Goal: Find specific page/section: Find specific page/section

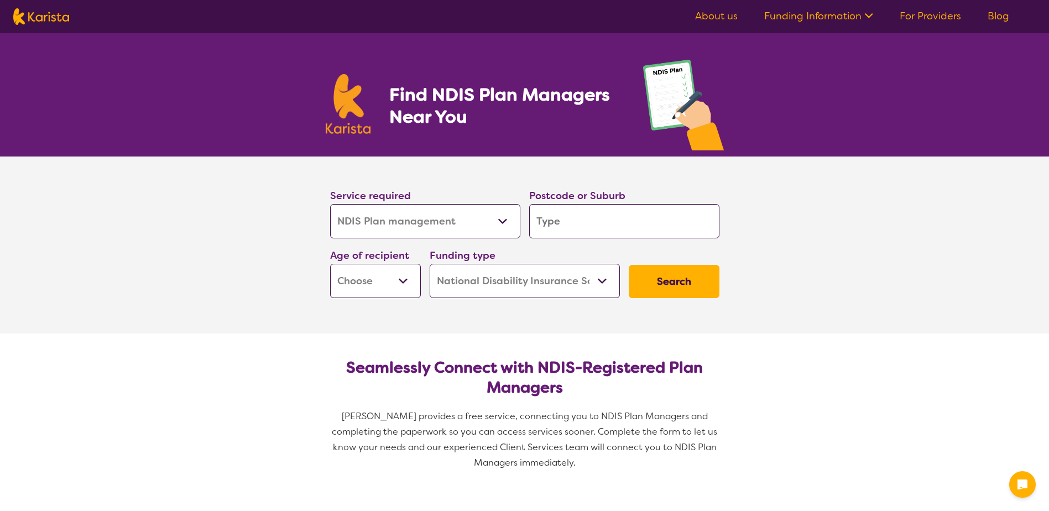
select select "NDIS Plan management"
select select "NDIS"
select select "NDIS Plan management"
select select "NDIS"
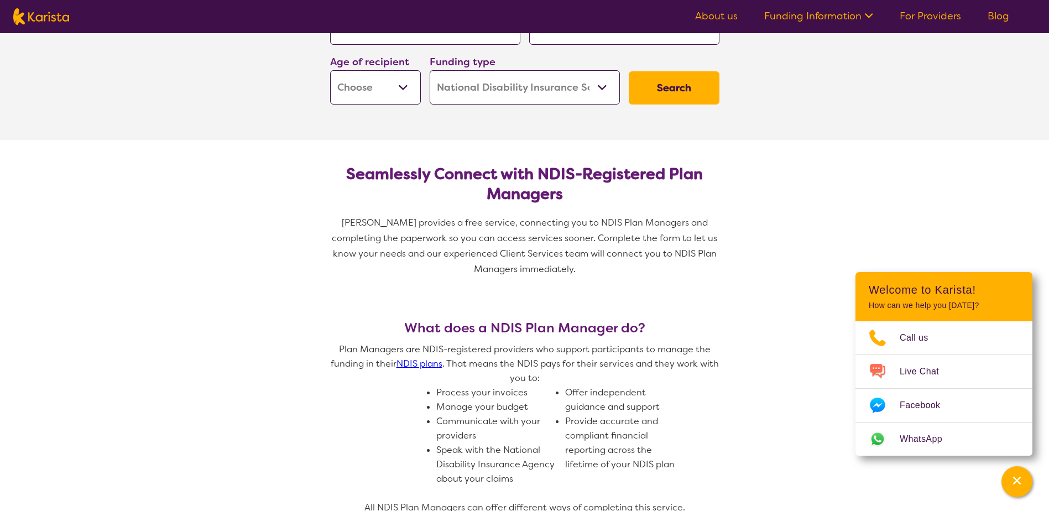
scroll to position [221, 0]
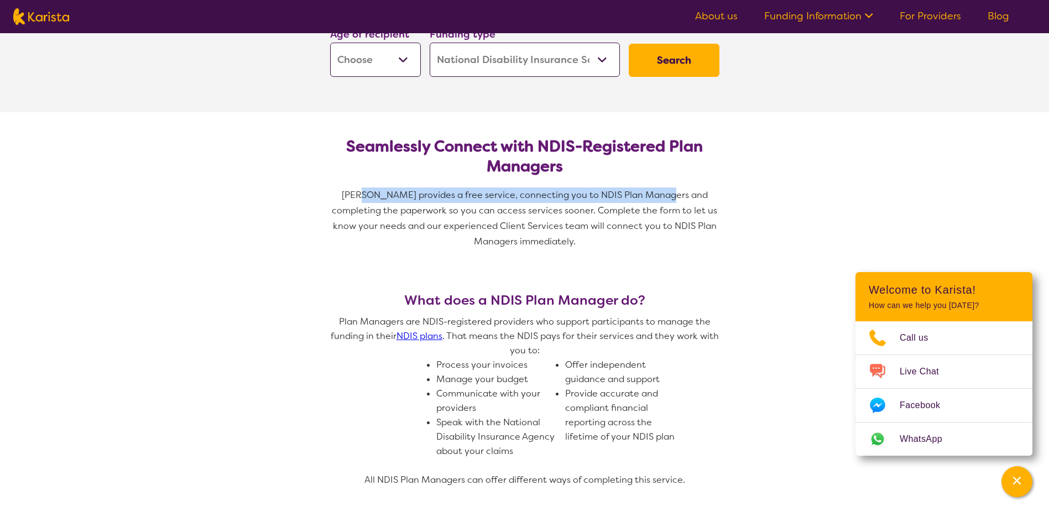
drag, startPoint x: 348, startPoint y: 186, endPoint x: 647, endPoint y: 191, distance: 299.1
click at [647, 191] on section "Seamlessly Connect with NDIS-Registered Plan Managers Karista provides a free s…" at bounding box center [524, 189] width 425 height 154
drag, startPoint x: 647, startPoint y: 191, endPoint x: 757, endPoint y: 295, distance: 151.7
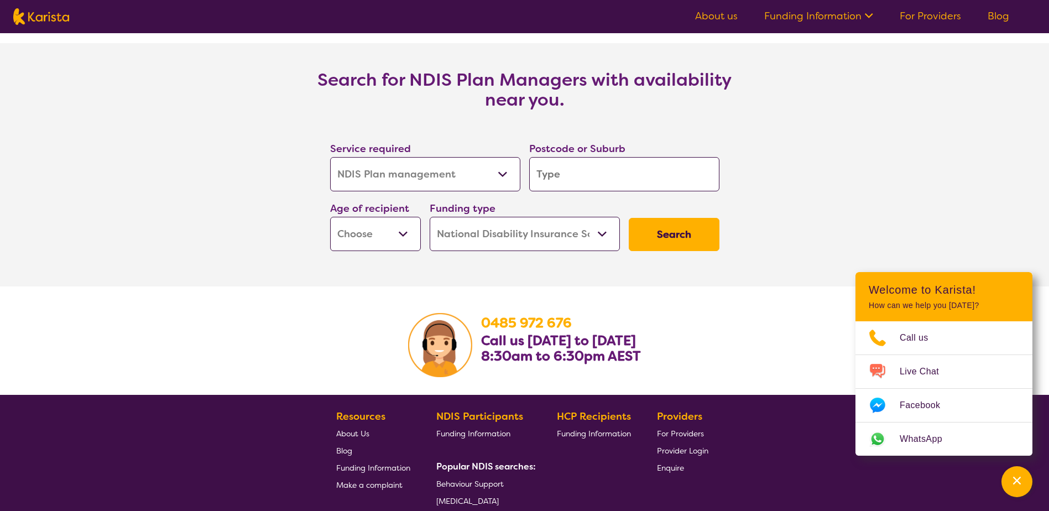
scroll to position [1880, 0]
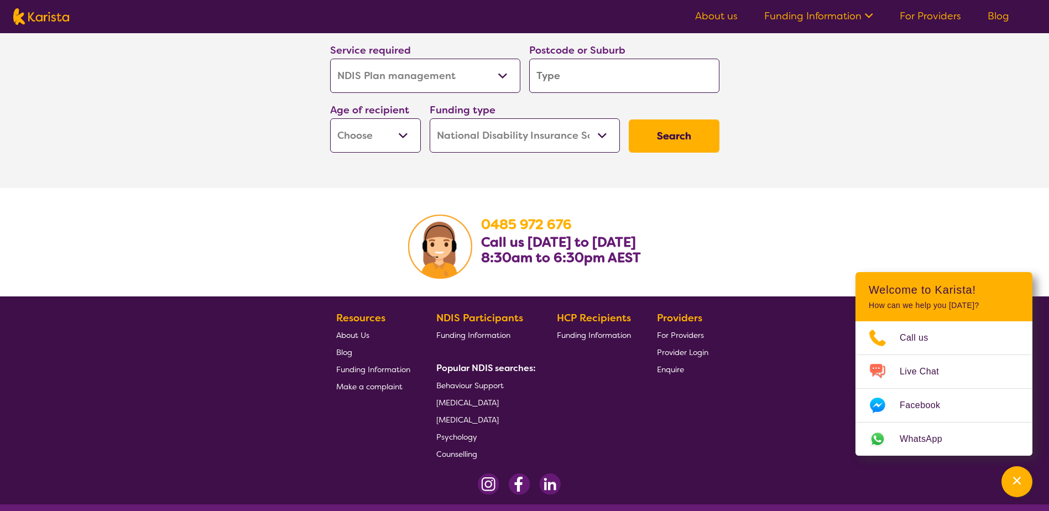
click at [679, 334] on span "For Providers" at bounding box center [680, 335] width 47 height 10
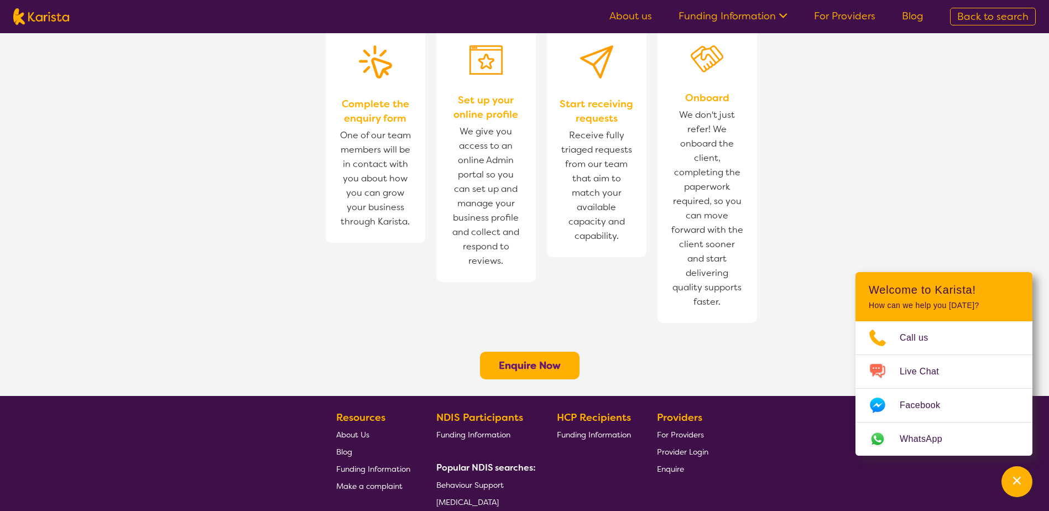
scroll to position [823, 0]
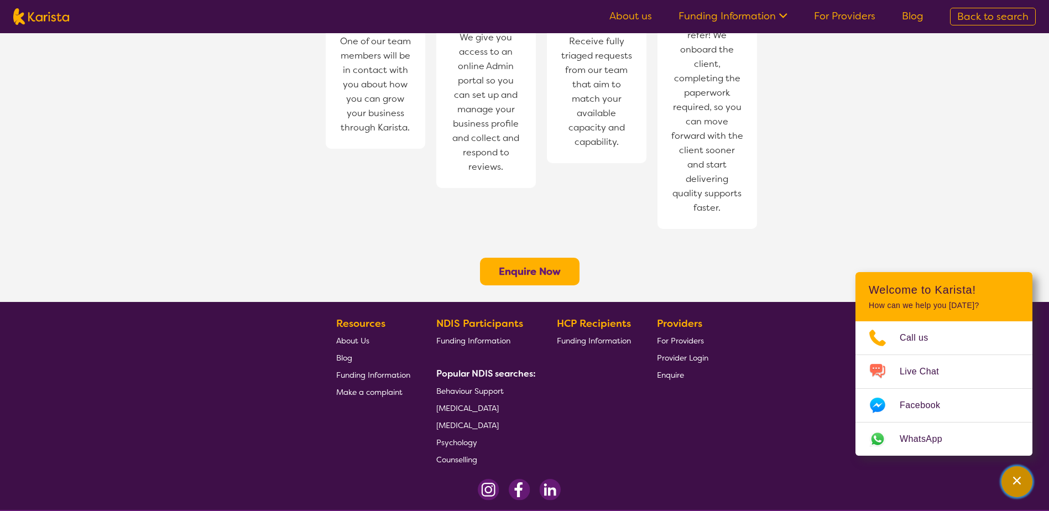
click at [1024, 479] on div "Channel Menu" at bounding box center [1017, 481] width 22 height 24
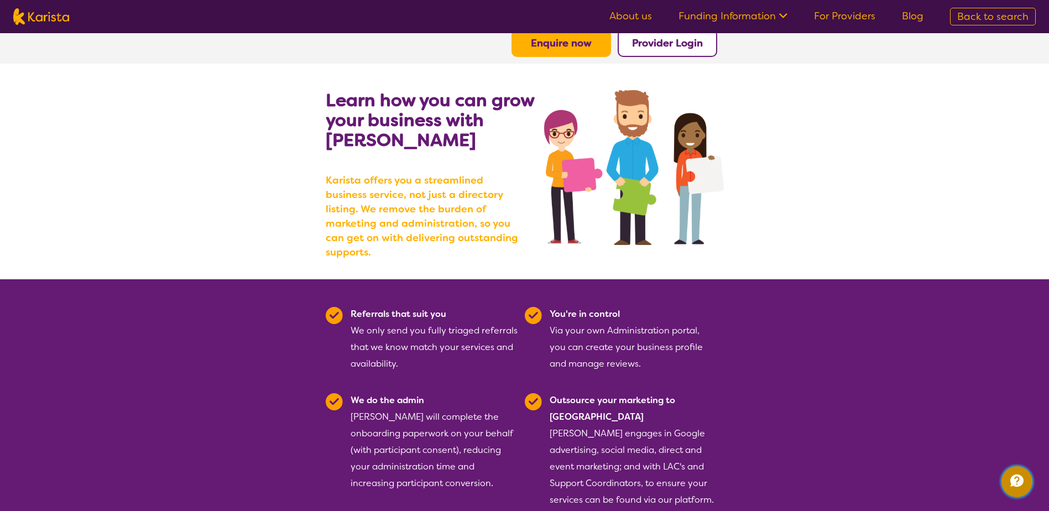
scroll to position [55, 0]
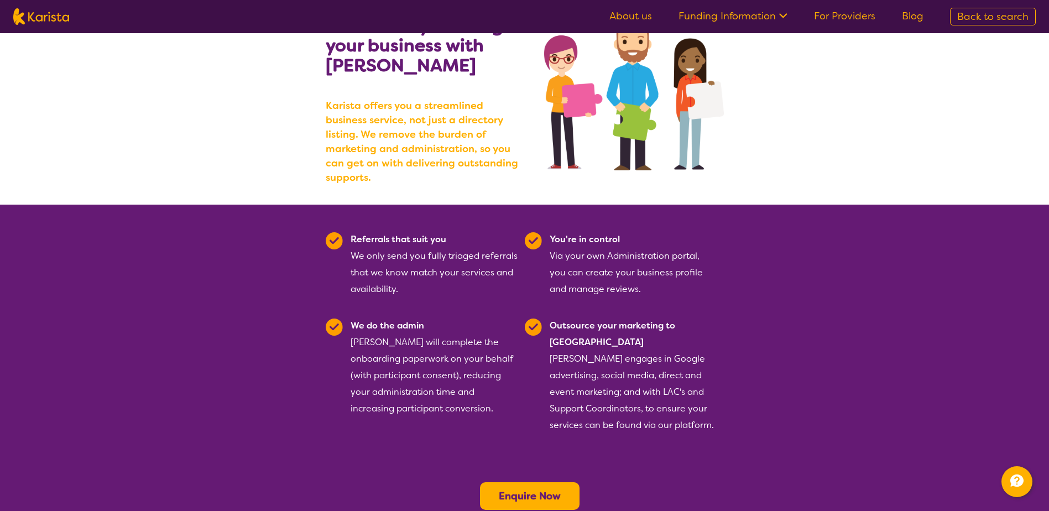
click at [534, 489] on b "Enquire Now" at bounding box center [530, 495] width 62 height 13
